Goal: Information Seeking & Learning: Learn about a topic

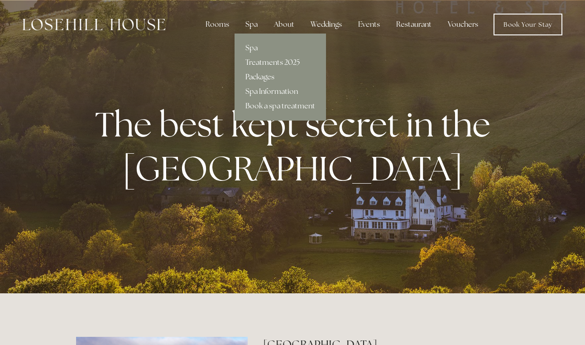
click at [262, 75] on link "Packages" at bounding box center [280, 77] width 91 height 14
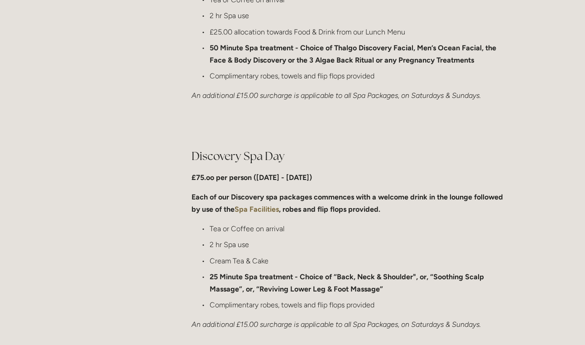
scroll to position [619, 0]
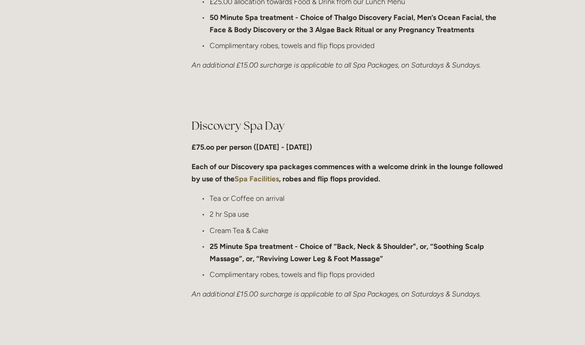
click at [253, 126] on h2 "Discovery Spa Day" at bounding box center [350, 126] width 317 height 16
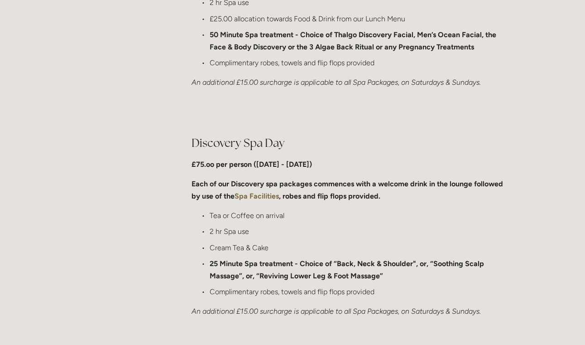
click at [266, 194] on strong "Spa Facilities" at bounding box center [257, 196] width 44 height 9
